Goal: Task Accomplishment & Management: Manage account settings

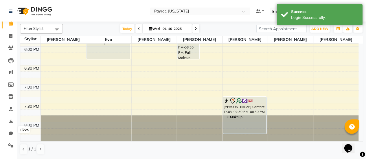
scroll to position [14, 0]
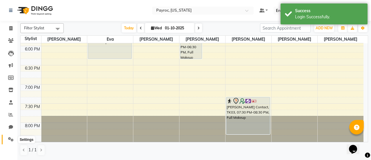
click at [8, 139] on icon at bounding box center [11, 139] width 6 height 4
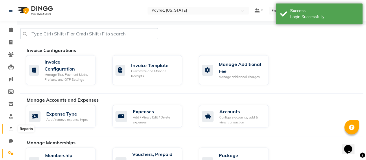
click at [9, 130] on icon at bounding box center [11, 128] width 4 height 4
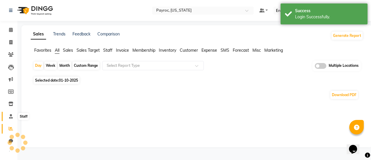
click at [12, 118] on icon at bounding box center [11, 116] width 4 height 4
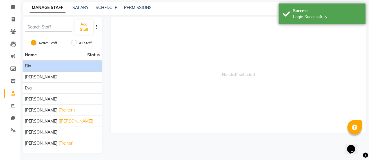
scroll to position [24, 0]
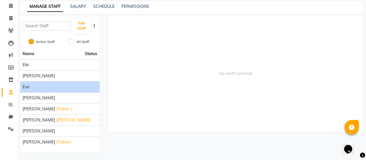
click at [32, 88] on div "Eva" at bounding box center [60, 87] width 75 height 6
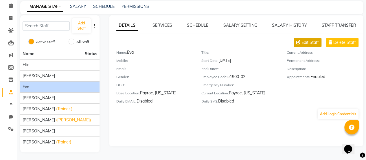
click at [311, 44] on span "Edit Staff" at bounding box center [310, 42] width 17 height 6
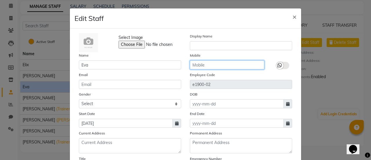
click at [206, 64] on input "text" at bounding box center [227, 64] width 74 height 9
click at [197, 65] on input "787899990" at bounding box center [227, 64] width 74 height 9
click at [195, 65] on input "788899990" at bounding box center [227, 64] width 74 height 9
click at [199, 65] on input "788899990" at bounding box center [227, 64] width 74 height 9
click at [204, 65] on input "788899990" at bounding box center [227, 64] width 74 height 9
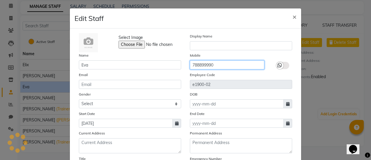
click at [209, 65] on input "788899990" at bounding box center [227, 64] width 74 height 9
click at [213, 65] on input "788899990" at bounding box center [227, 64] width 74 height 9
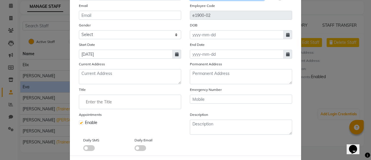
scroll to position [36, 0]
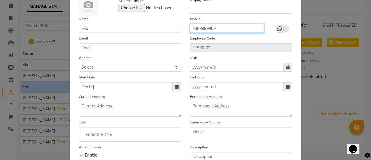
type input "7888999900"
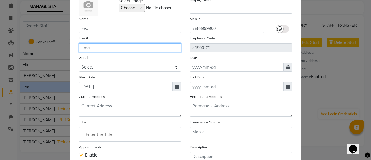
click at [117, 48] on input "email" at bounding box center [130, 47] width 102 height 9
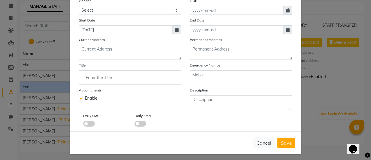
scroll to position [94, 0]
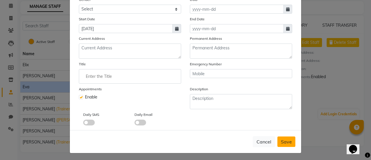
type input "[EMAIL_ADDRESS][DOMAIN_NAME]"
click at [283, 143] on button "Save" at bounding box center [286, 141] width 18 height 10
checkbox input "false"
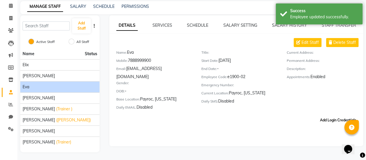
click at [338, 115] on button "Add Login Credentials" at bounding box center [338, 120] width 41 height 10
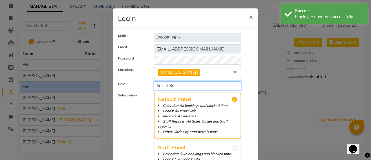
click at [200, 85] on select "Select Role Operator Manager Administrator PR Manager" at bounding box center [197, 85] width 87 height 9
select select "359"
click at [154, 81] on select "Select Role Operator Manager Administrator PR Manager" at bounding box center [197, 85] width 87 height 9
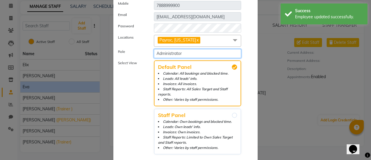
scroll to position [58, 0]
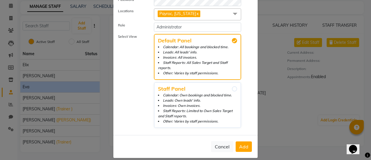
click at [241, 143] on span "Add" at bounding box center [243, 146] width 9 height 6
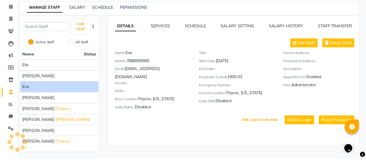
scroll to position [57, 0]
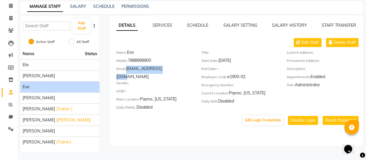
drag, startPoint x: 126, startPoint y: 68, endPoint x: 172, endPoint y: 69, distance: 45.8
click at [172, 69] on div "Email: [EMAIL_ADDRESS][DOMAIN_NAME]" at bounding box center [154, 72] width 76 height 14
copy div "[EMAIL_ADDRESS][DOMAIN_NAME]"
click at [144, 61] on div "Mobile: [PHONE_NUMBER]" at bounding box center [154, 61] width 76 height 8
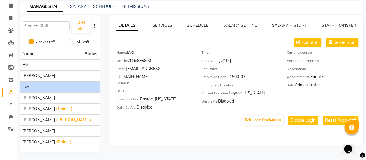
copy div "7888999900"
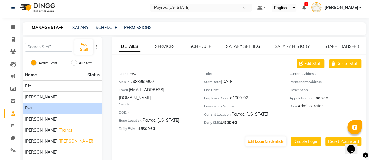
scroll to position [0, 0]
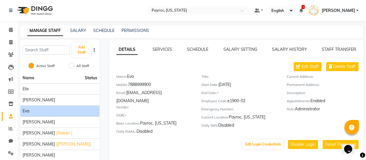
click at [348, 11] on span "[PERSON_NAME]" at bounding box center [339, 11] width 34 height 6
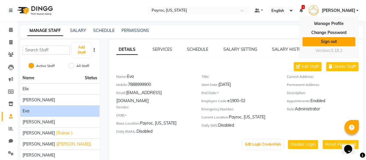
click at [331, 44] on link "Sign out" at bounding box center [329, 41] width 53 height 9
